Goal: Task Accomplishment & Management: Complete application form

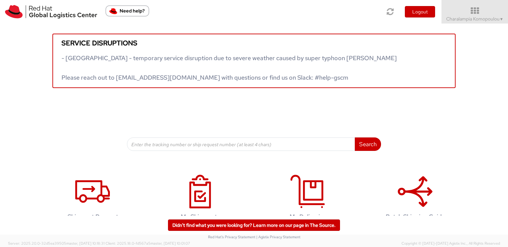
scroll to position [18, 0]
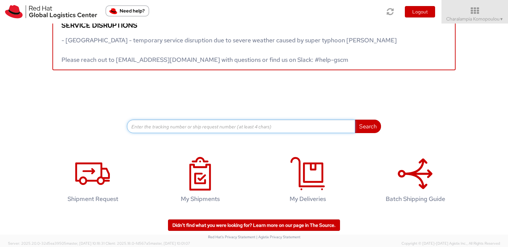
click at [187, 128] on input at bounding box center [241, 126] width 228 height 13
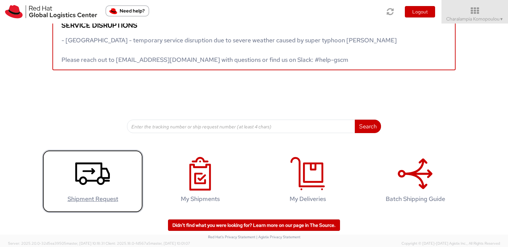
click at [97, 178] on use at bounding box center [92, 174] width 35 height 23
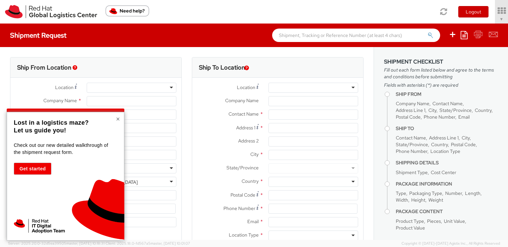
click at [118, 118] on button "×" at bounding box center [118, 119] width 4 height 7
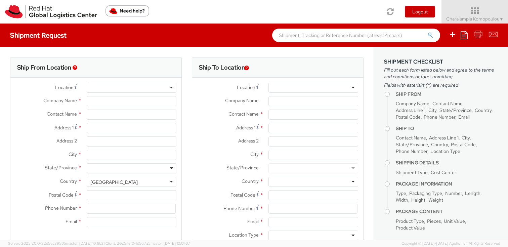
select select "170"
select select
click at [120, 89] on div at bounding box center [132, 88] width 90 height 10
click at [168, 88] on div at bounding box center [132, 88] width 90 height 10
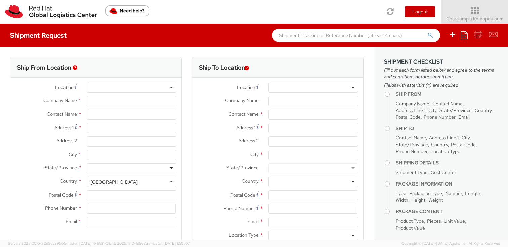
type input "Red Hat"
type input "Charalampia Komopoulou"
type input "ckomopou@redhat.com"
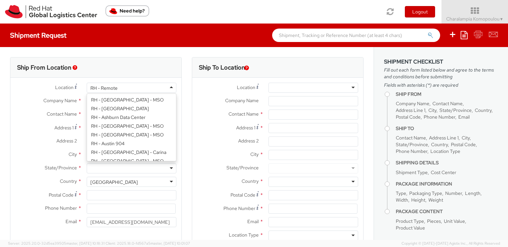
scroll to position [887, 0]
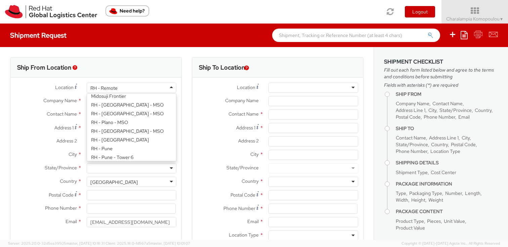
click at [152, 88] on div "RH - Remote" at bounding box center [132, 88] width 90 height 10
type input "K"
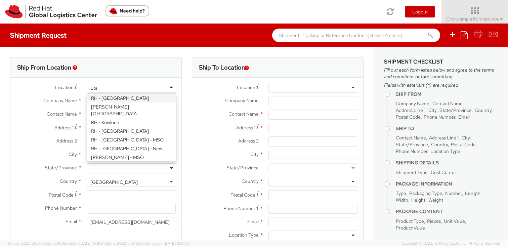
scroll to position [0, 0]
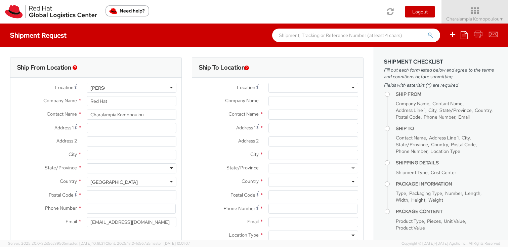
type input "Lon"
type input "Red Hat UK Limited"
type input "Peninsular House"
type input "30-36 Monument Street, 4th Floor"
type input "LONDON"
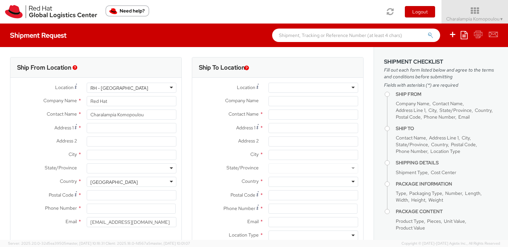
type input "EC3R8NB"
type input "44 207 009 4444"
select select "CM"
select select "KGS"
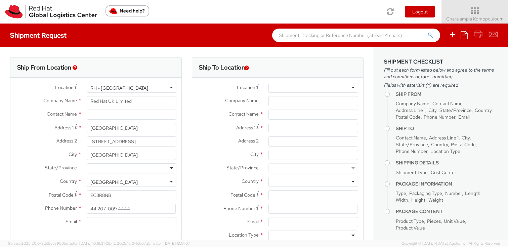
scroll to position [13, 0]
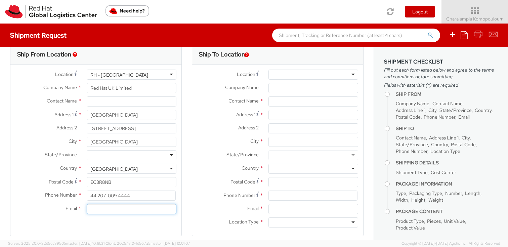
click at [107, 209] on input "Email *" at bounding box center [132, 209] width 90 height 10
type input "ckom"
click at [286, 75] on div at bounding box center [314, 75] width 90 height 10
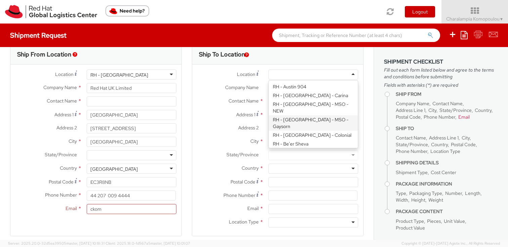
scroll to position [0, 0]
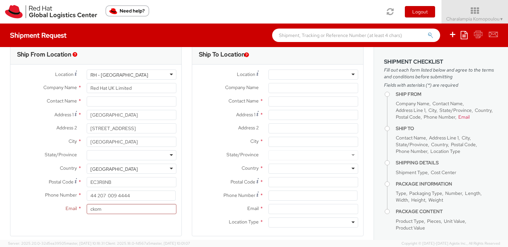
click at [238, 88] on span "Company Name" at bounding box center [242, 87] width 34 height 6
click at [269, 88] on input "Company Name *" at bounding box center [314, 88] width 90 height 10
click at [276, 102] on input "text" at bounding box center [314, 102] width 90 height 10
click at [279, 103] on input "text" at bounding box center [314, 102] width 90 height 10
paste input "Keelan Murphy"
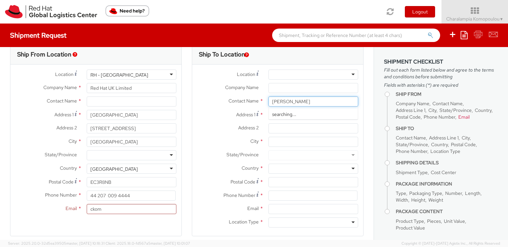
type input "Keelan Murphy"
click at [297, 120] on div "Address 1 *" at bounding box center [277, 116] width 171 height 13
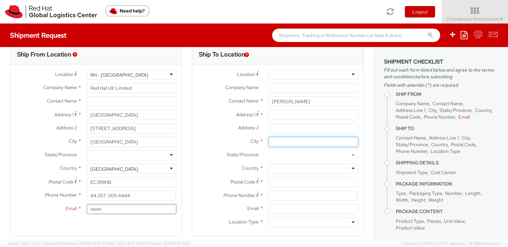
click at [283, 142] on input "City *" at bounding box center [314, 142] width 90 height 10
type input "I"
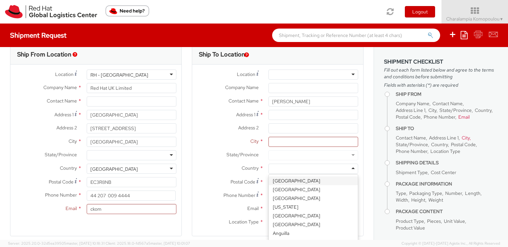
click at [289, 166] on div at bounding box center [314, 169] width 90 height 10
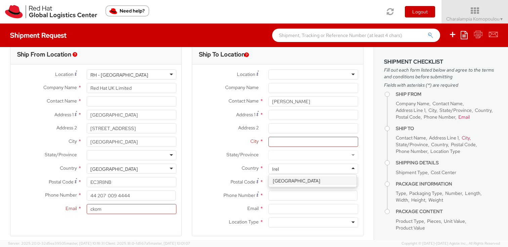
type input "Irela"
click at [282, 184] on input "Postal Code *" at bounding box center [314, 182] width 90 height 10
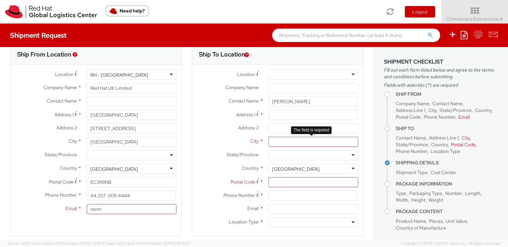
click at [357, 145] on div at bounding box center [314, 142] width 100 height 10
click at [283, 87] on input "Company Name *" at bounding box center [314, 88] width 90 height 10
click at [273, 115] on input "Address 1 *" at bounding box center [314, 115] width 90 height 10
click at [276, 157] on div at bounding box center [314, 155] width 90 height 10
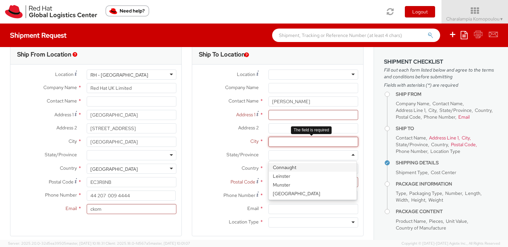
click at [275, 140] on input "City *" at bounding box center [314, 142] width 90 height 10
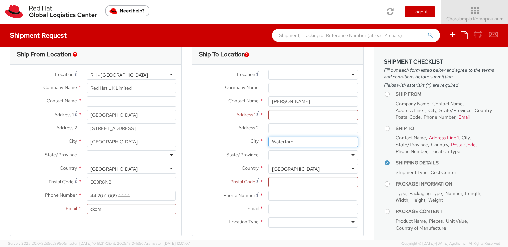
type input "Waterford"
click at [273, 127] on input "Address 2 *" at bounding box center [314, 128] width 90 height 10
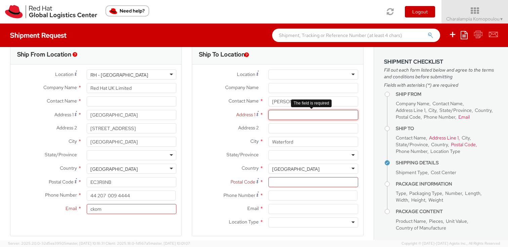
click at [274, 115] on input "Address 1 *" at bounding box center [314, 115] width 90 height 10
paste input "Red Hat, Communications House, Cork Road, Waterford"
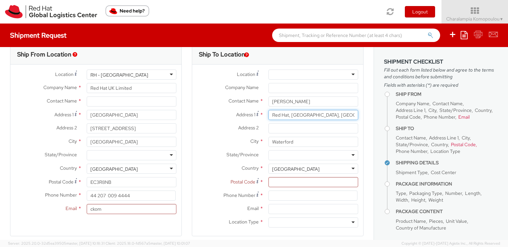
scroll to position [0, 36]
type input "Red Hat, Communications House, Cork Road, Waterford"
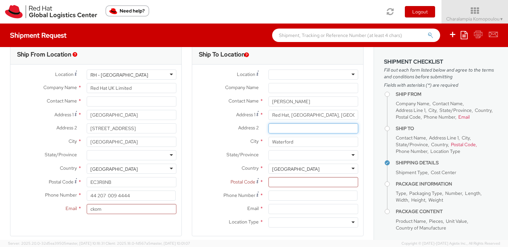
click at [283, 127] on input "Address 2 *" at bounding box center [314, 128] width 90 height 10
paste input "X91 NY33"
type input "X91 NY33"
click at [276, 184] on input "Postal Code *" at bounding box center [314, 182] width 90 height 10
paste input "X91 NY33"
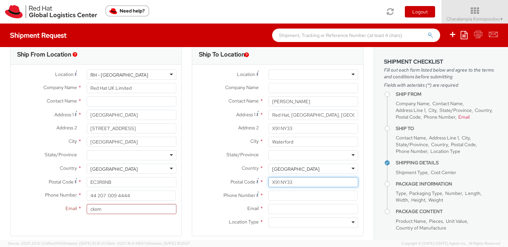
type input "X91 NY33"
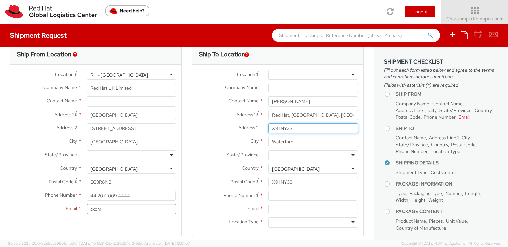
click at [283, 130] on input "X91 NY33" at bounding box center [314, 128] width 90 height 10
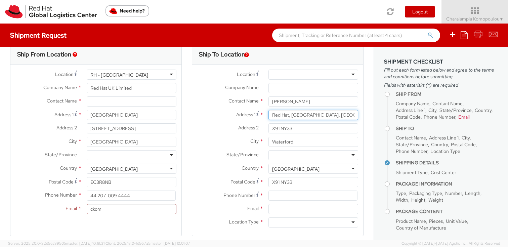
click at [289, 116] on input "Red Hat, Communications House, Cork Road, Waterford" at bounding box center [314, 115] width 90 height 10
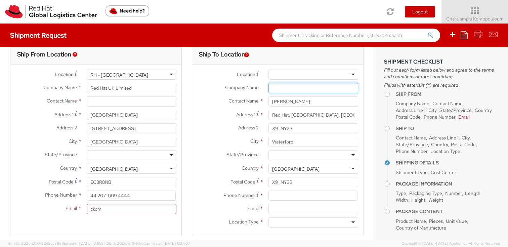
click at [281, 86] on input "Company Name *" at bounding box center [314, 88] width 90 height 10
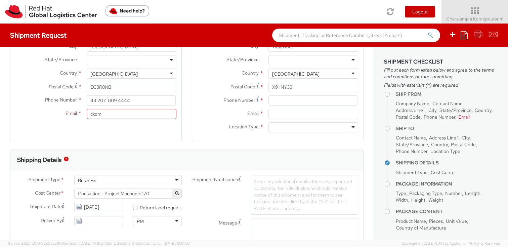
scroll to position [104, 0]
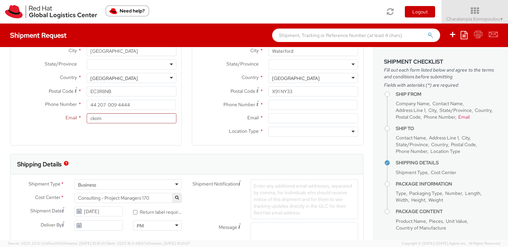
type input "Red Hat"
click at [287, 108] on input at bounding box center [313, 105] width 89 height 10
paste input "+353 861678462"
type input "+353 861678462"
click at [274, 120] on input "Email *" at bounding box center [314, 118] width 90 height 10
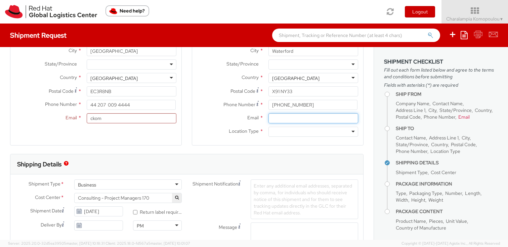
paste input "kemurphy@redhat.com"
type input "kemurphy@redhat.com"
click at [278, 147] on div "Ship To Location Location * RH - Amsterdam - MSO RH - Amsterdam Data Center RH …" at bounding box center [278, 53] width 172 height 201
click at [285, 131] on div at bounding box center [314, 132] width 90 height 10
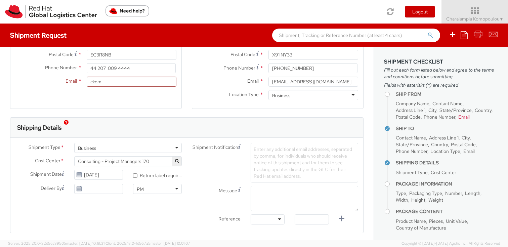
scroll to position [145, 0]
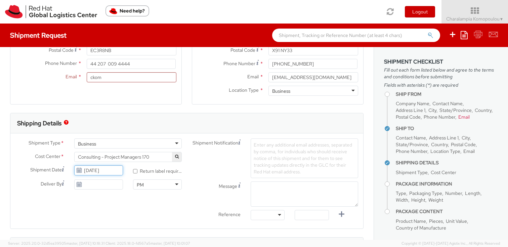
click at [111, 172] on input "10/08/2025" at bounding box center [98, 170] width 49 height 10
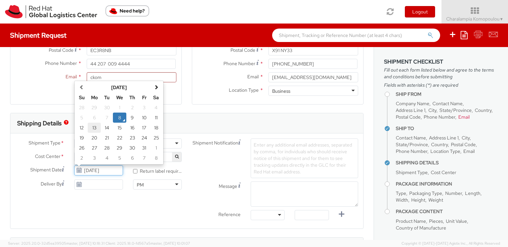
click at [90, 126] on td "13" at bounding box center [94, 128] width 13 height 10
type input "10/13/2025"
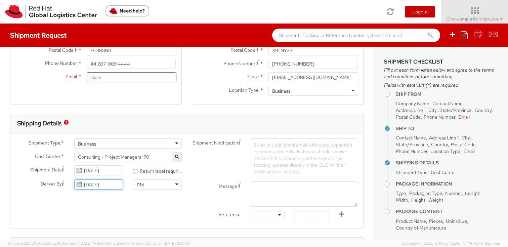
click at [99, 185] on input "10/08/2025" at bounding box center [98, 185] width 49 height 10
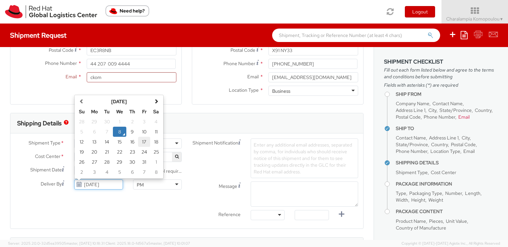
click at [142, 142] on td "17" at bounding box center [144, 142] width 12 height 10
type input "10/17/2025"
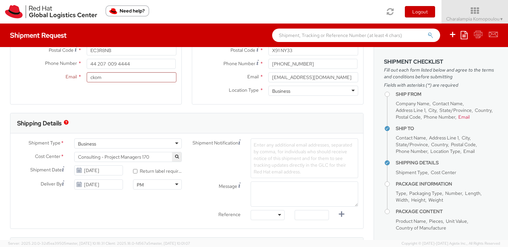
click at [151, 172] on label "* Return label required" at bounding box center [157, 171] width 49 height 8
click at [138, 172] on input "* Return label required" at bounding box center [135, 171] width 4 height 4
checkbox input "true"
click at [283, 152] on span "Enter any additional email addresses, separated by comma, for individuals who s…" at bounding box center [303, 158] width 99 height 33
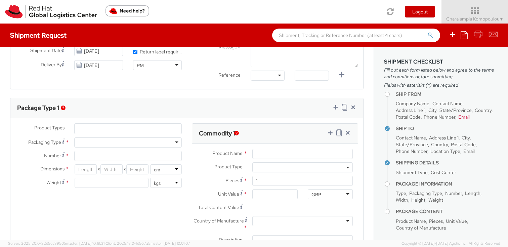
scroll to position [297, 0]
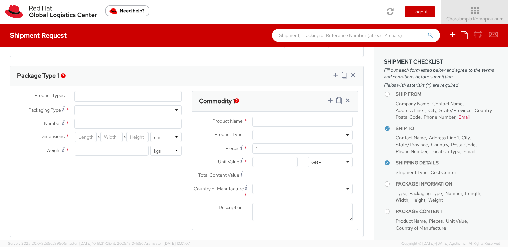
click at [128, 98] on div "Package Type 1 Product Types * Documents Docking Station Laptop Monitor Other H…" at bounding box center [187, 152] width 354 height 172
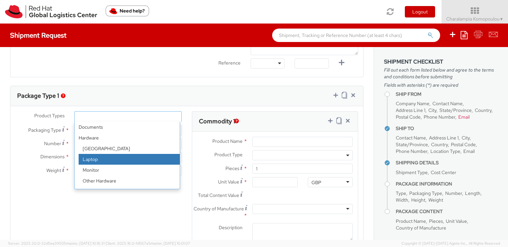
select select "LAPTOP"
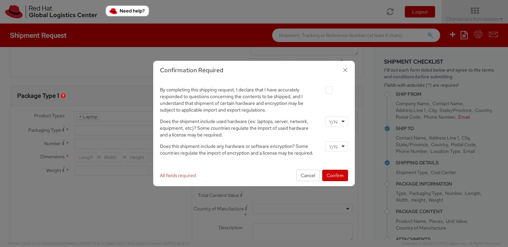
click at [332, 90] on label at bounding box center [329, 89] width 7 height 7
click at [324, 90] on input "checkbox" at bounding box center [321, 90] width 4 height 4
checkbox input "true"
click at [340, 123] on div at bounding box center [337, 122] width 23 height 10
click at [346, 147] on div at bounding box center [337, 147] width 23 height 10
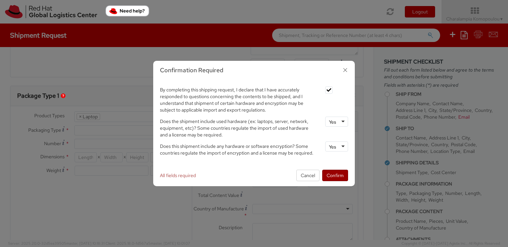
click at [339, 176] on button "Confirm" at bounding box center [335, 175] width 26 height 11
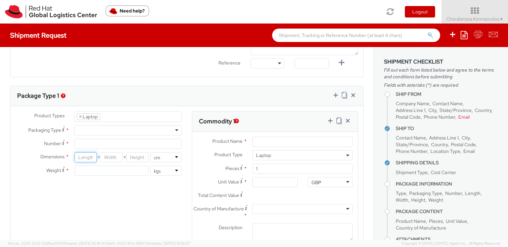
click at [86, 157] on input "number" at bounding box center [86, 157] width 22 height 10
click at [92, 127] on div at bounding box center [128, 130] width 108 height 10
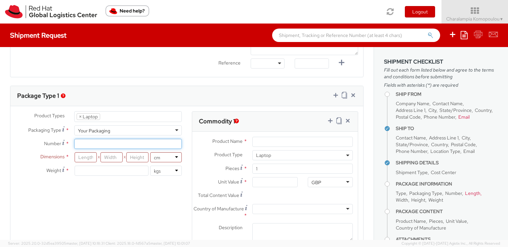
click at [97, 144] on input "Number *" at bounding box center [128, 144] width 108 height 10
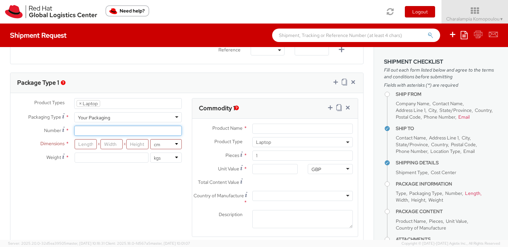
scroll to position [314, 0]
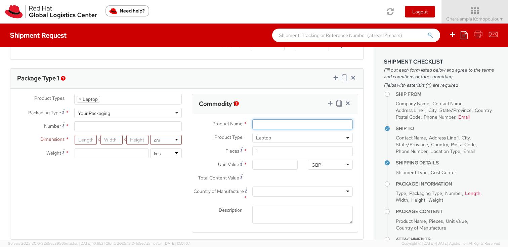
click at [259, 124] on input "Product Name *" at bounding box center [303, 124] width 101 height 10
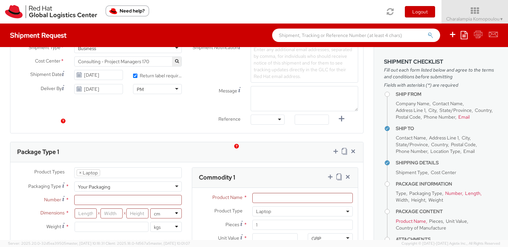
scroll to position [271, 0]
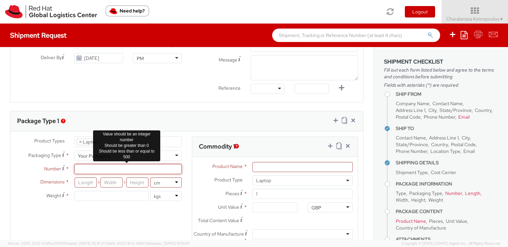
click at [115, 168] on input "Number *" at bounding box center [128, 169] width 108 height 10
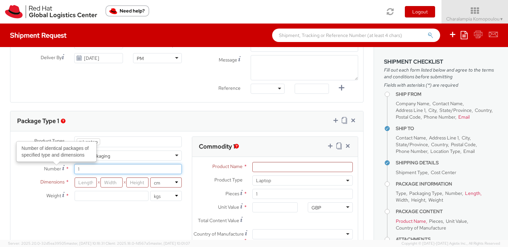
type input "1"
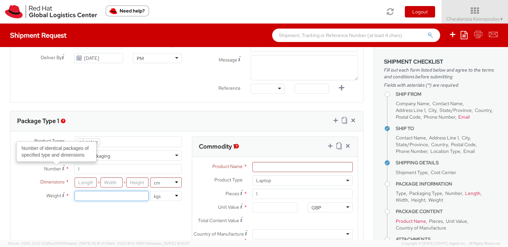
click at [88, 197] on input "number" at bounding box center [112, 196] width 74 height 10
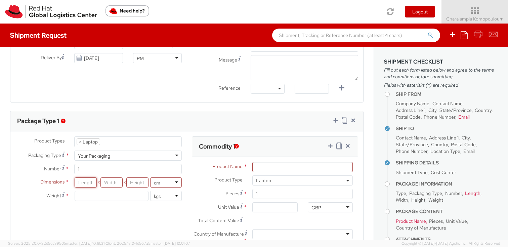
click at [88, 183] on input "number" at bounding box center [86, 183] width 22 height 10
click at [64, 169] on label "Number *" at bounding box center [39, 168] width 59 height 9
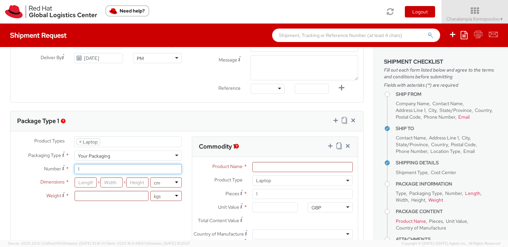
click at [74, 169] on input "1" at bounding box center [128, 169] width 108 height 10
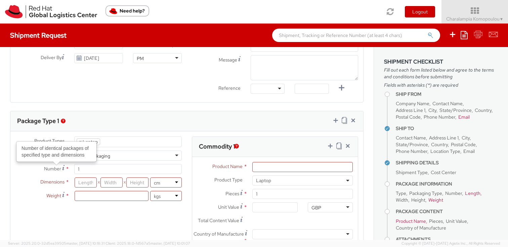
click at [63, 168] on use at bounding box center [63, 167] width 2 height 5
click at [74, 168] on input "1" at bounding box center [128, 169] width 108 height 10
click at [89, 181] on input "number" at bounding box center [86, 183] width 22 height 10
click at [114, 213] on div "Product Types * Documents Docking Station Laptop Monitor Other Hardware Server …" at bounding box center [186, 211] width 353 height 148
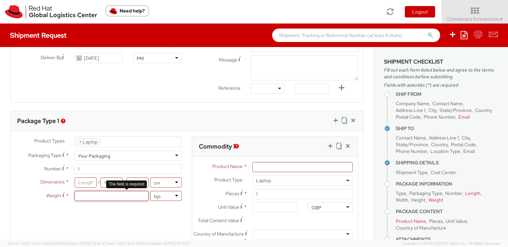
click at [100, 196] on input "number" at bounding box center [112, 196] width 74 height 10
click at [167, 196] on select "lbs kgs" at bounding box center [166, 196] width 32 height 10
click at [126, 194] on input "number" at bounding box center [112, 196] width 74 height 10
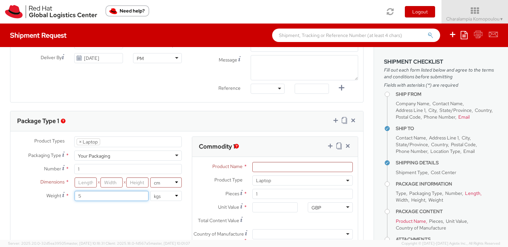
type input "5"
click at [114, 223] on div "Product Types * Documents Docking Station Laptop Monitor Other Hardware Server …" at bounding box center [186, 211] width 353 height 148
click at [80, 183] on input "number" at bounding box center [86, 183] width 22 height 10
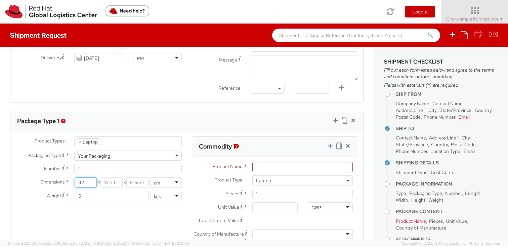
type input "42"
click at [115, 187] on input "number" at bounding box center [112, 183] width 22 height 10
type input "30"
click at [137, 183] on input "number" at bounding box center [137, 183] width 22 height 10
type input "15"
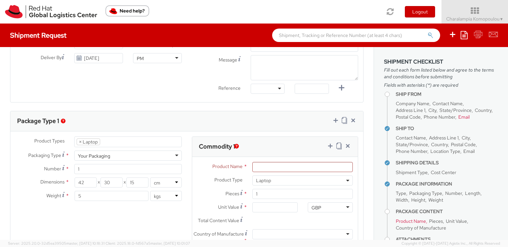
click at [161, 212] on div "Product Types * Documents Docking Station Laptop Monitor Other Hardware Server …" at bounding box center [186, 211] width 353 height 148
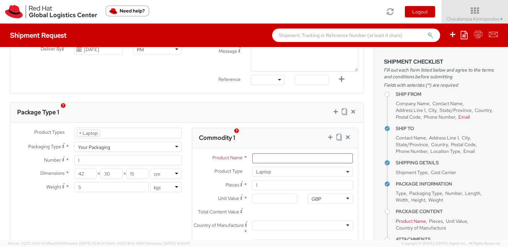
scroll to position [306, 0]
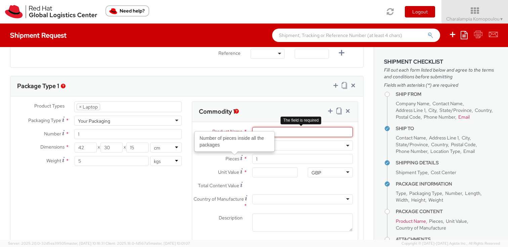
click at [276, 129] on input "Product Name *" at bounding box center [303, 132] width 101 height 10
click at [255, 131] on input "Product Name *" at bounding box center [303, 132] width 101 height 10
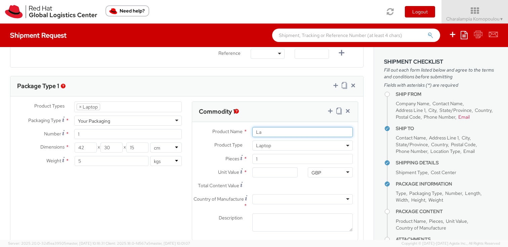
type input "L"
type input "T"
type input "C"
type input "Customer Laptop for Keelan"
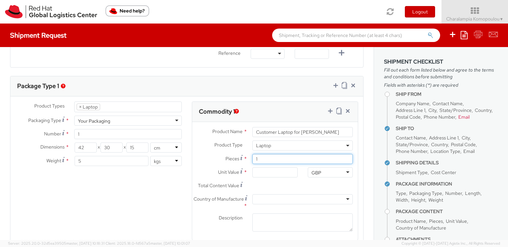
click at [270, 159] on input "1" at bounding box center [303, 159] width 101 height 10
click at [264, 171] on input "Unit Value *" at bounding box center [275, 172] width 45 height 10
click at [268, 173] on input "Unit Value *" at bounding box center [275, 172] width 45 height 10
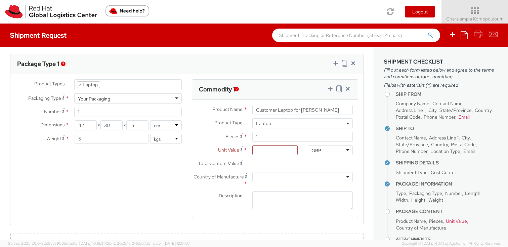
scroll to position [333, 0]
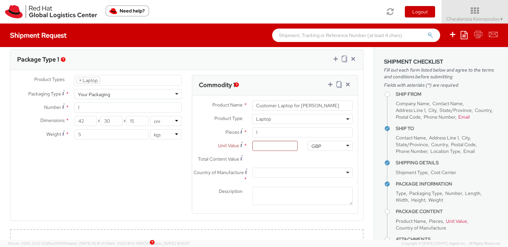
click at [255, 173] on div at bounding box center [303, 173] width 101 height 10
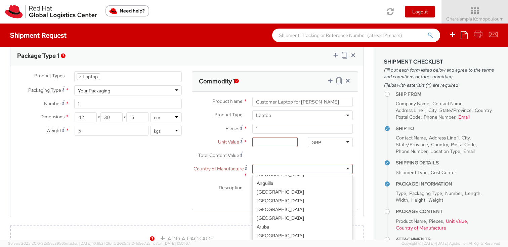
scroll to position [2, 0]
